Goal: Transaction & Acquisition: Purchase product/service

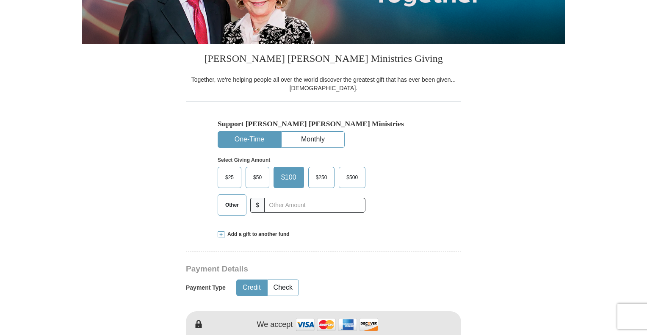
scroll to position [173, 0]
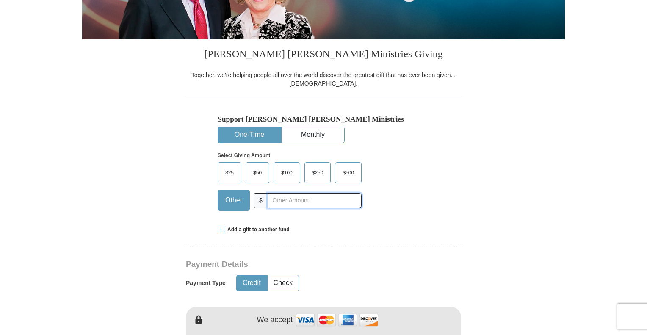
click at [297, 202] on input "text" at bounding box center [314, 200] width 94 height 15
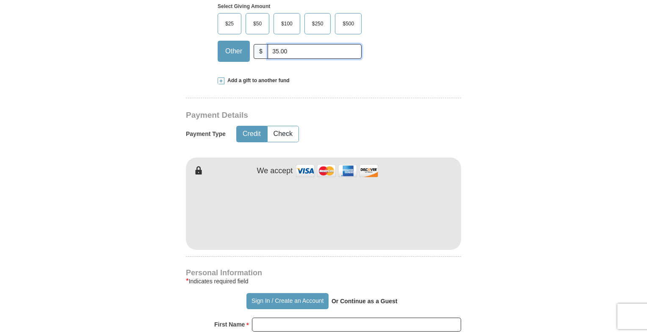
scroll to position [328, 0]
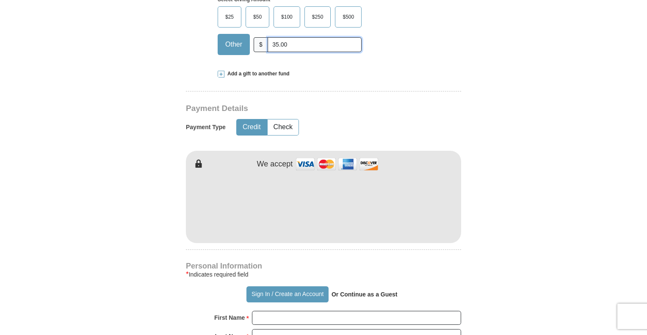
type input "35.00"
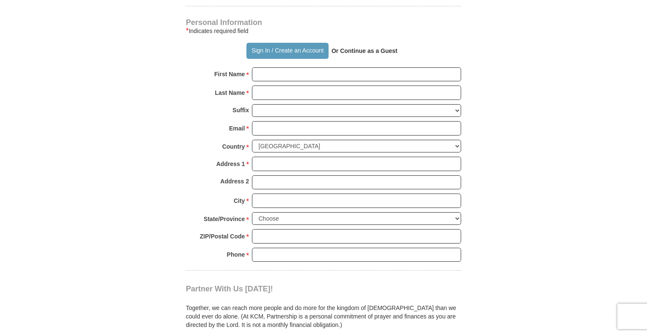
scroll to position [594, 0]
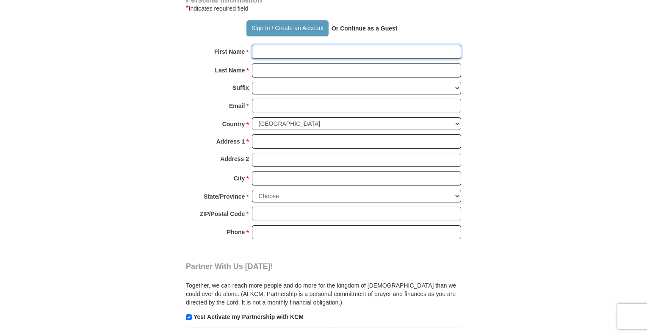
click at [348, 52] on input "First Name *" at bounding box center [356, 52] width 209 height 14
type input "[PERSON_NAME] & [PERSON_NAME]"
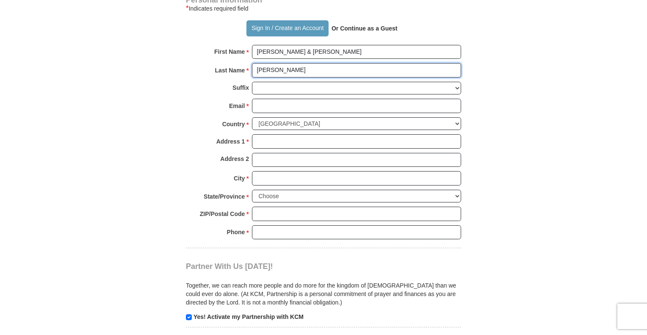
type input "[PERSON_NAME]"
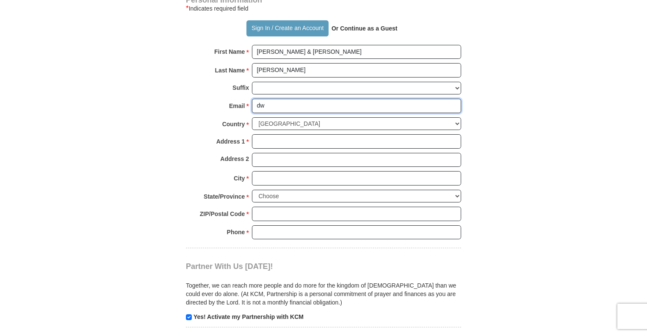
type input "d"
type input "[EMAIL_ADDRESS][DOMAIN_NAME]"
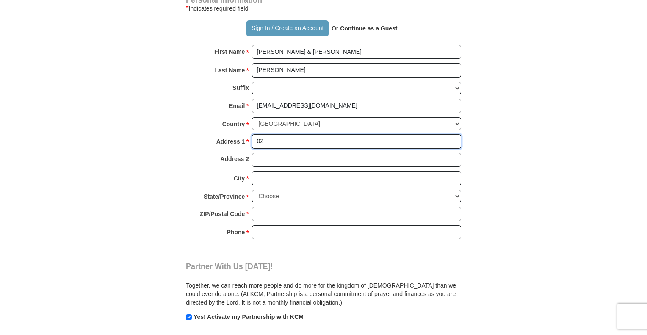
type input "0"
type input "[STREET_ADDRESS]"
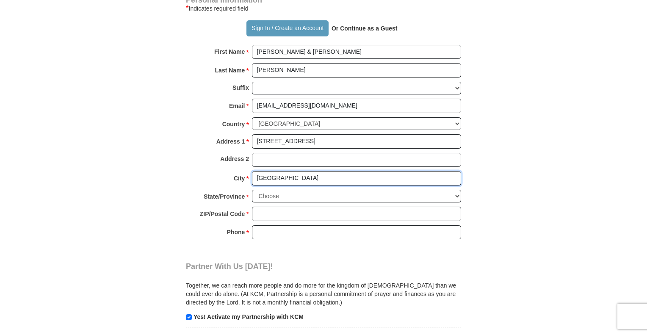
type input "[GEOGRAPHIC_DATA]"
select select "SC"
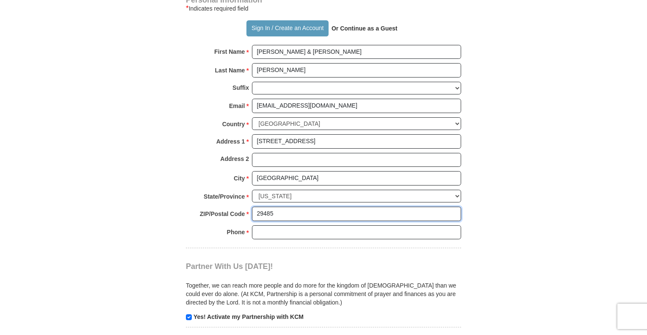
type input "29485"
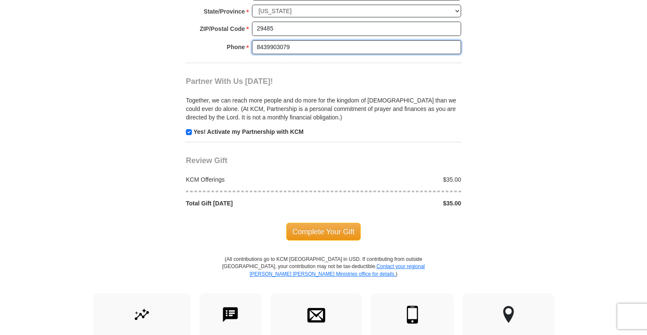
scroll to position [776, 0]
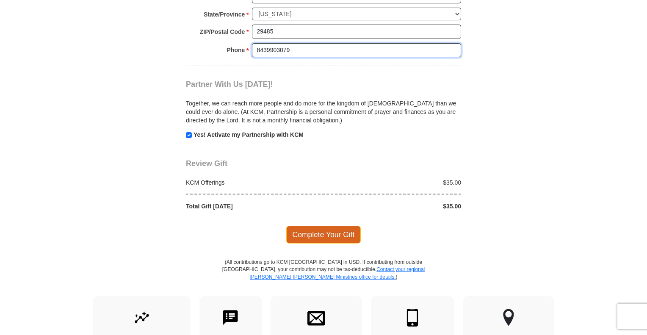
type input "8439903079"
click at [339, 233] on span "Complete Your Gift" at bounding box center [323, 235] width 75 height 18
